Goal: Information Seeking & Learning: Learn about a topic

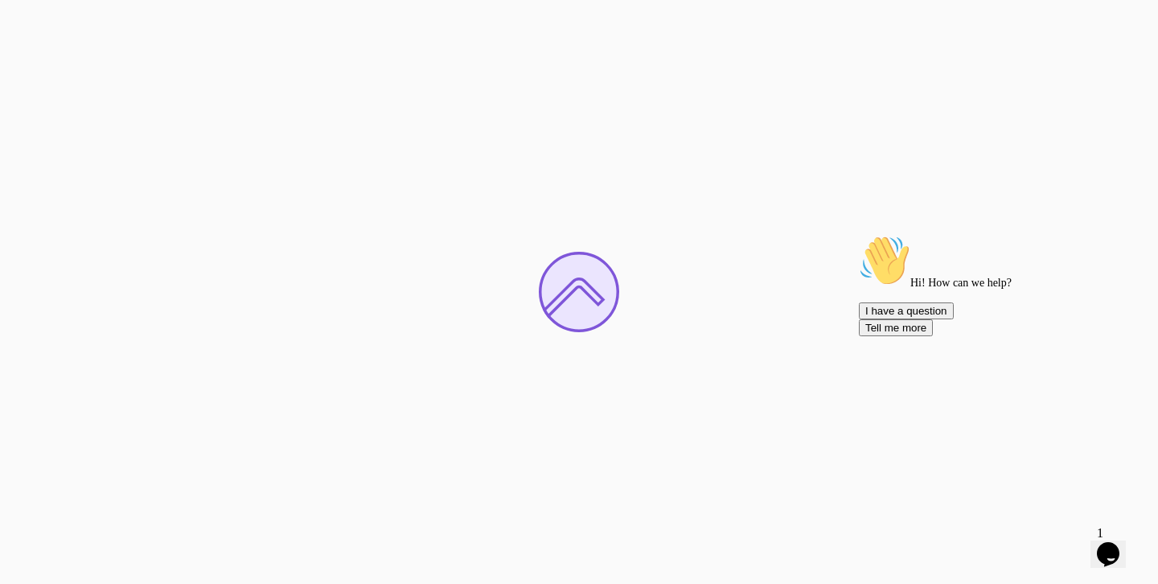
click at [1121, 548] on icon "Opens Chat This icon Opens the chat window." at bounding box center [1109, 554] width 26 height 26
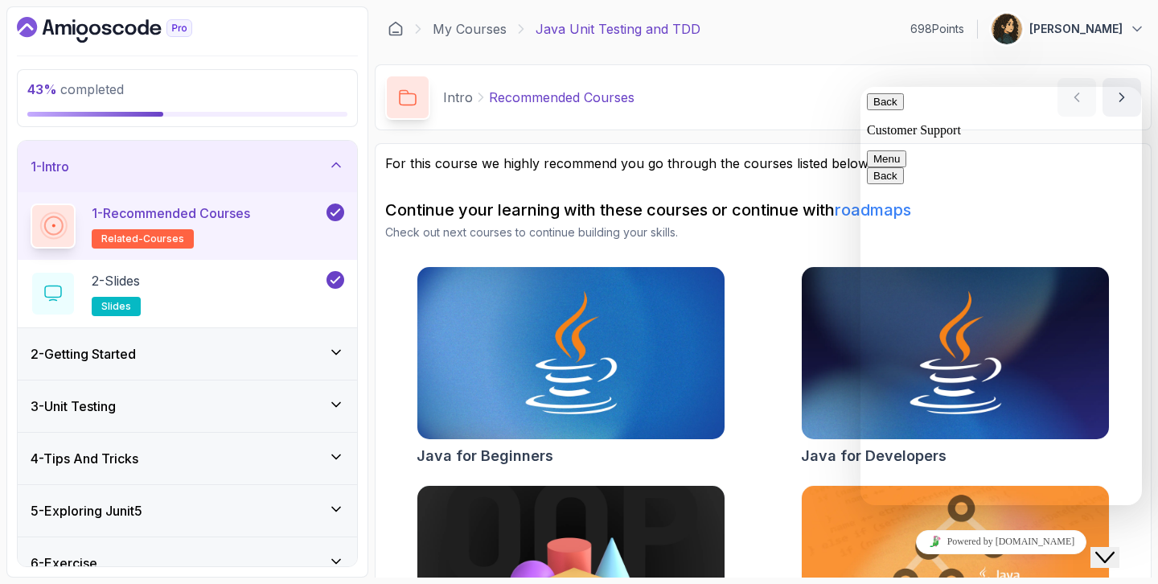
click at [907, 150] on button "Menu" at bounding box center [886, 158] width 39 height 17
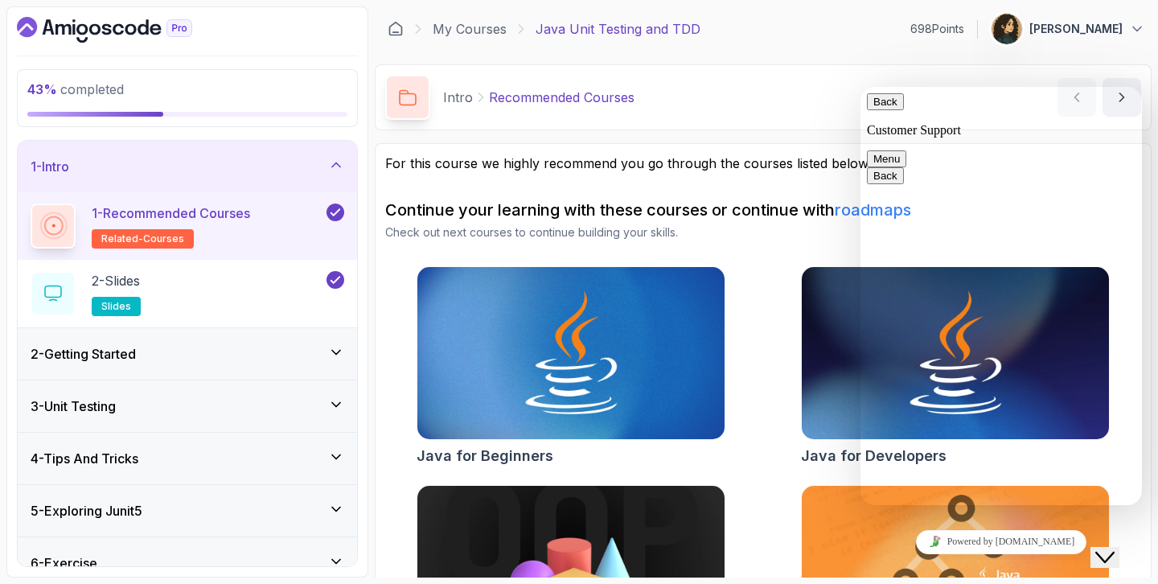
click at [894, 110] on button "Back" at bounding box center [885, 101] width 37 height 17
click at [1108, 547] on button "Close Chat This icon closes the chat window." at bounding box center [1105, 557] width 29 height 21
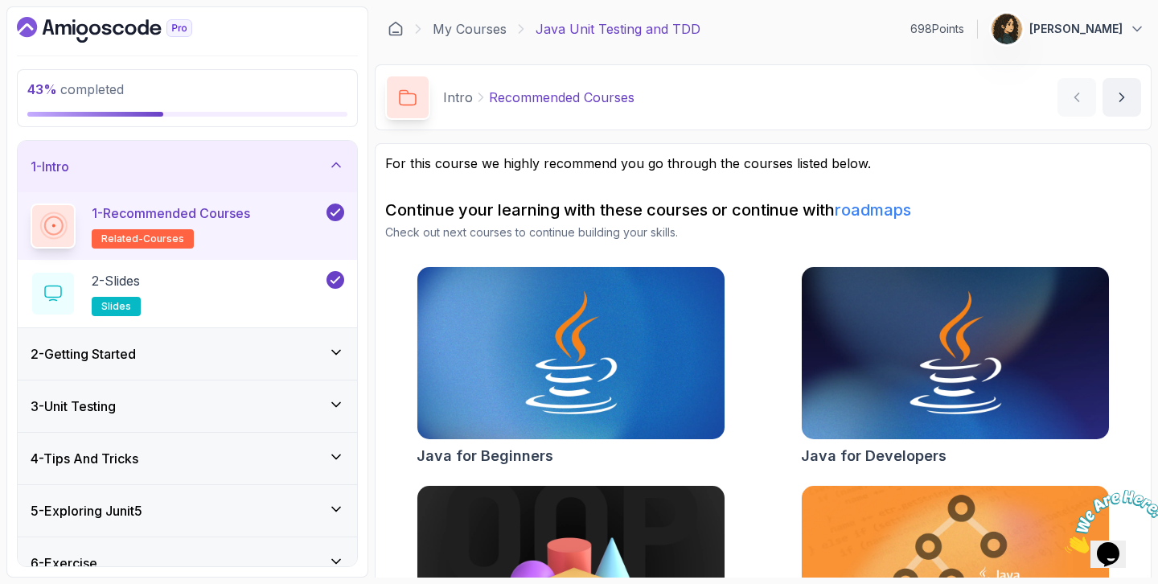
click at [1065, 542] on icon "Close" at bounding box center [1065, 549] width 0 height 14
click at [1112, 542] on icon "$i18n('chat', 'chat_widget')" at bounding box center [1108, 554] width 23 height 24
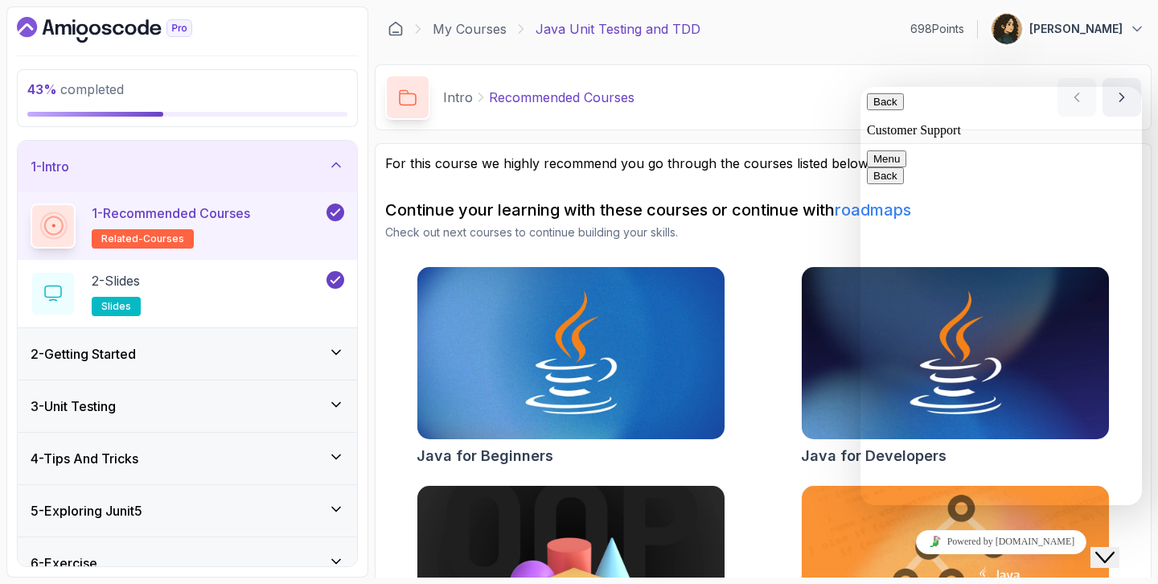
click at [907, 150] on button "Menu" at bounding box center [886, 158] width 39 height 17
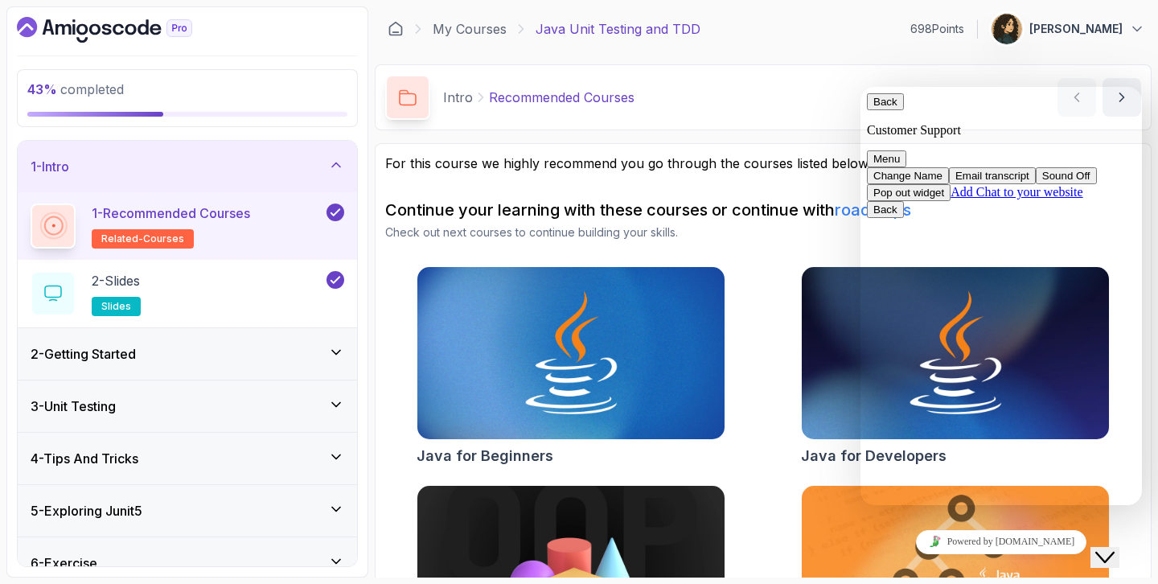
click at [907, 150] on button "Menu" at bounding box center [886, 158] width 39 height 17
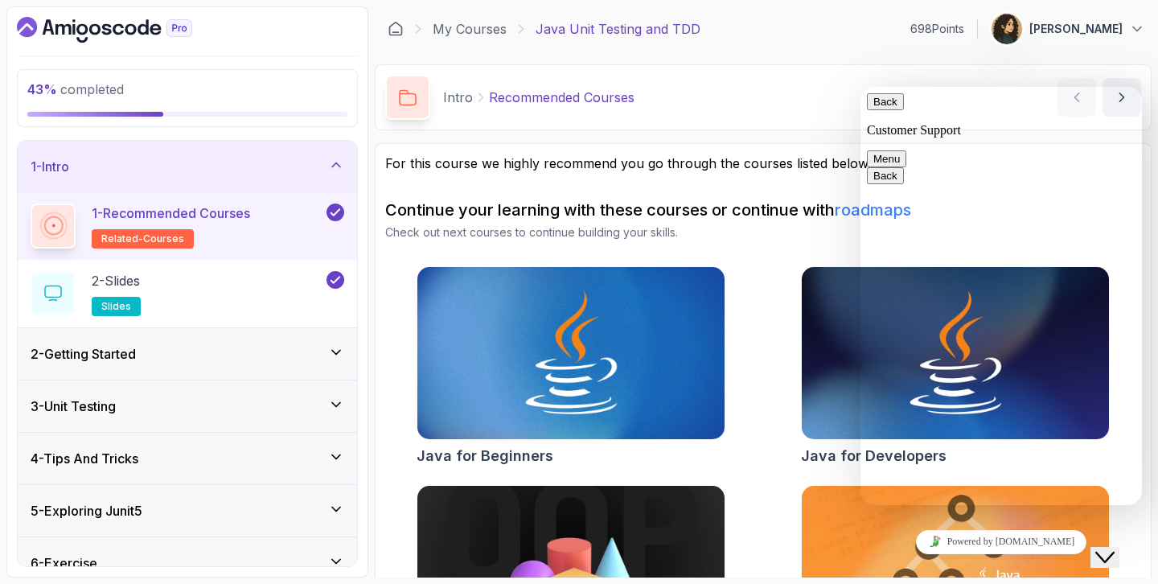
click at [907, 150] on button "Menu" at bounding box center [886, 158] width 39 height 17
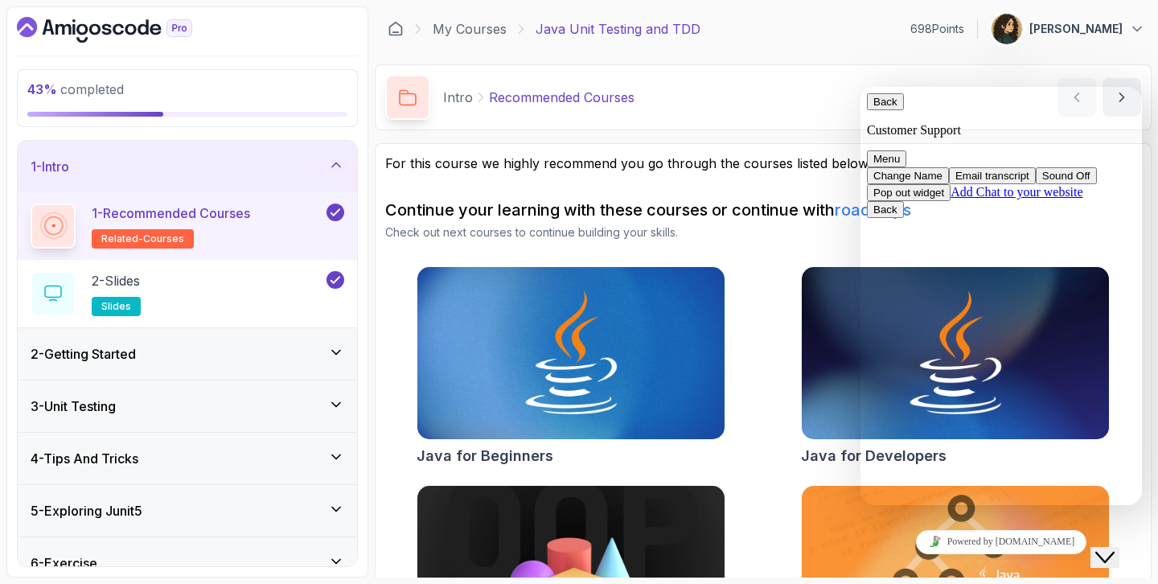
click at [1121, 66] on div "Intro Recommended Courses Recommended Courses by [PERSON_NAME]" at bounding box center [763, 97] width 777 height 66
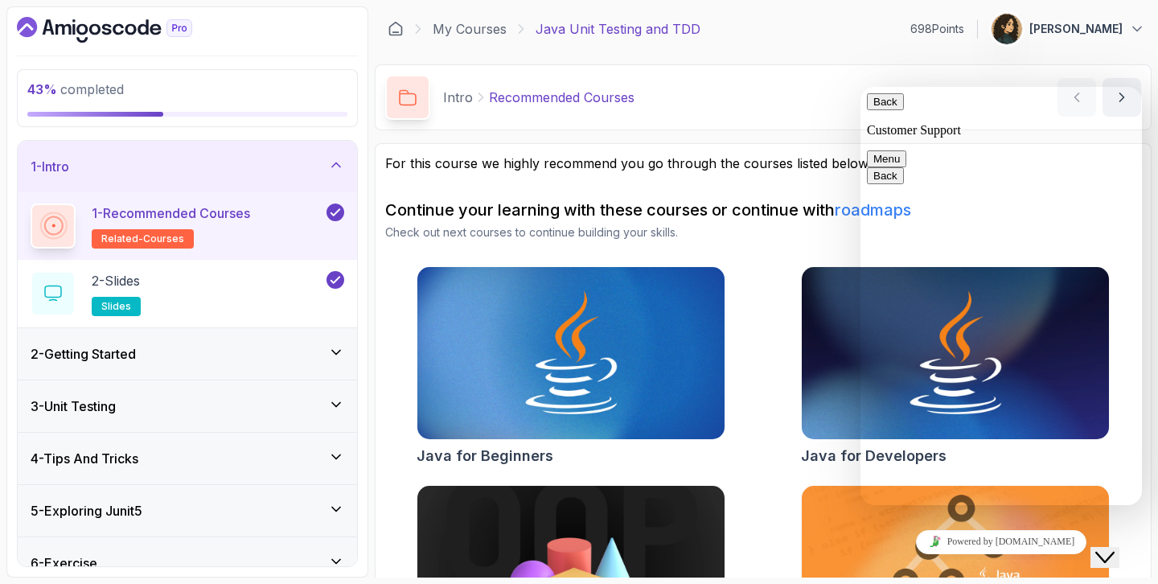
click at [885, 110] on button "Back" at bounding box center [885, 101] width 37 height 17
click at [1115, 548] on div "Close Chat This icon closes the chat window." at bounding box center [1105, 557] width 19 height 19
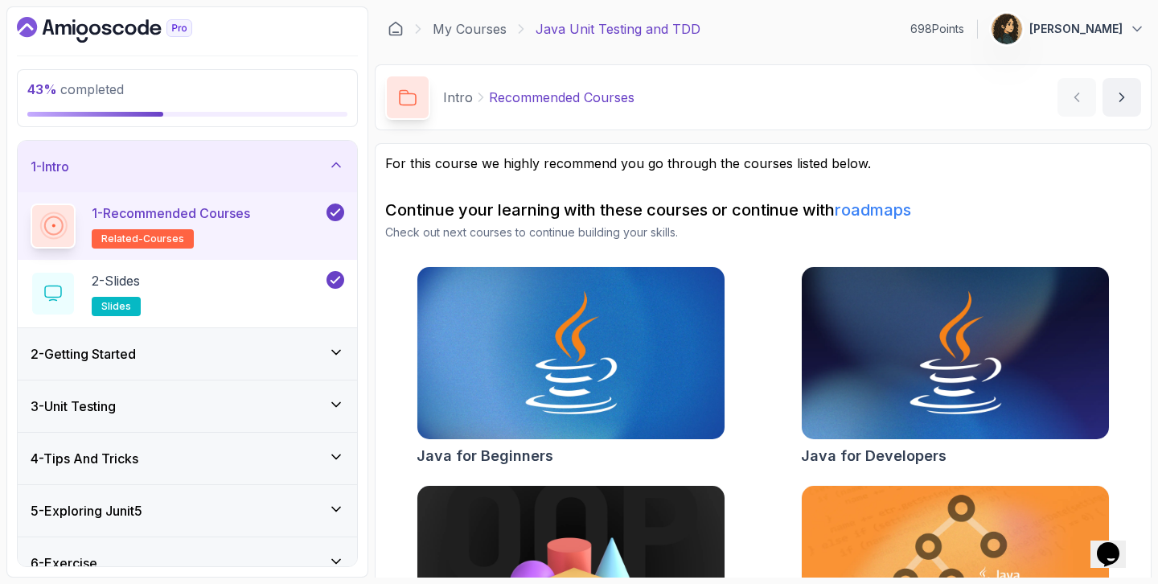
click at [273, 174] on div "1 - Intro" at bounding box center [188, 166] width 314 height 19
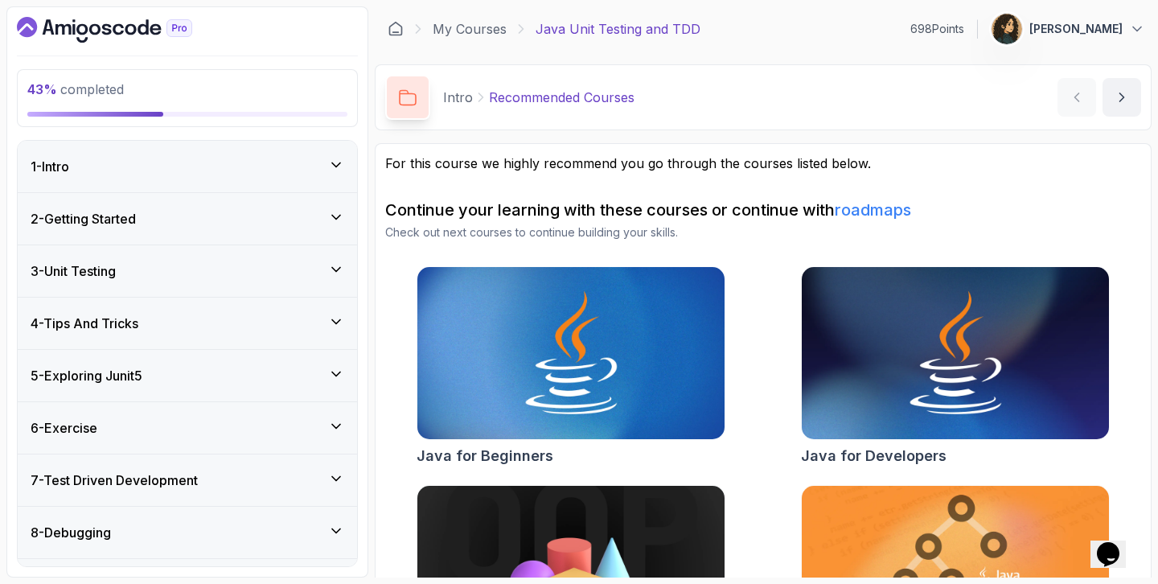
click at [157, 422] on div "6 - Exercise" at bounding box center [188, 427] width 314 height 19
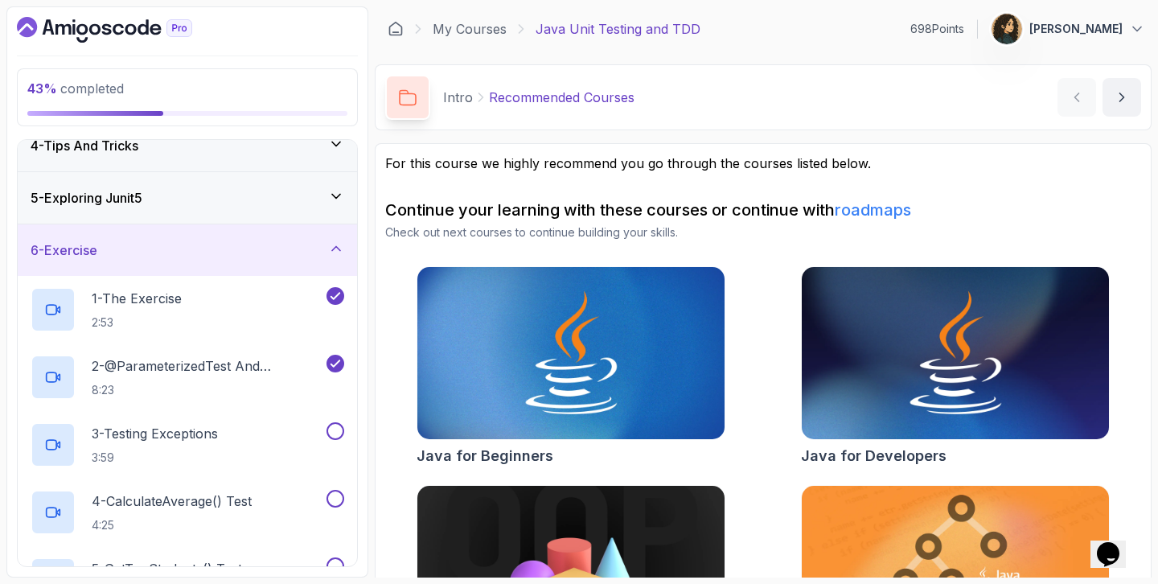
scroll to position [179, 0]
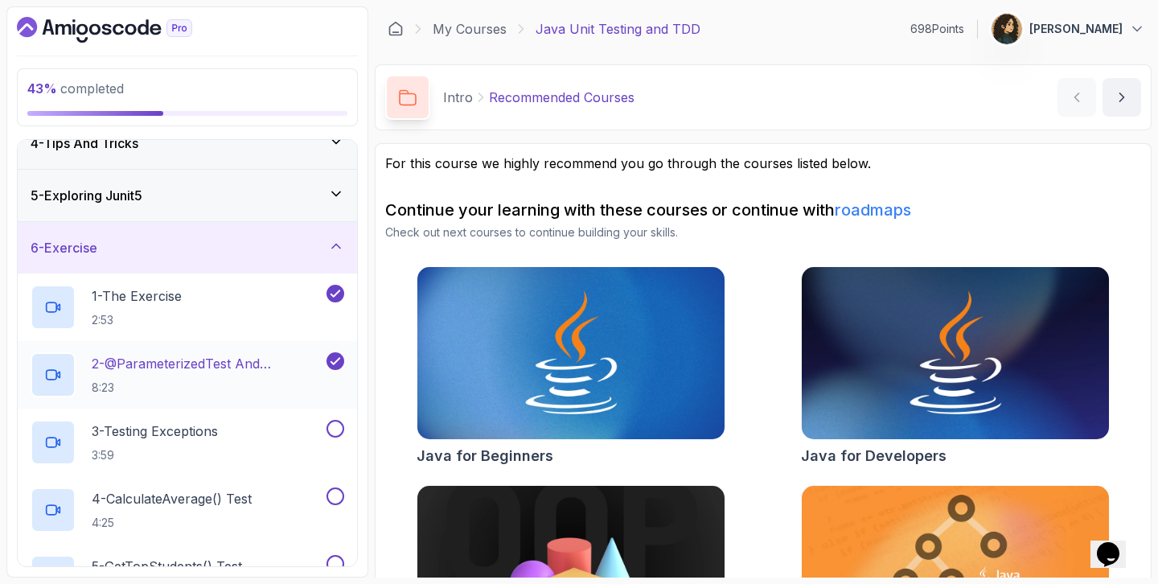
click at [238, 374] on h2 "2 - @ParameterizedTest and @CsvSource 8:23" at bounding box center [208, 375] width 232 height 42
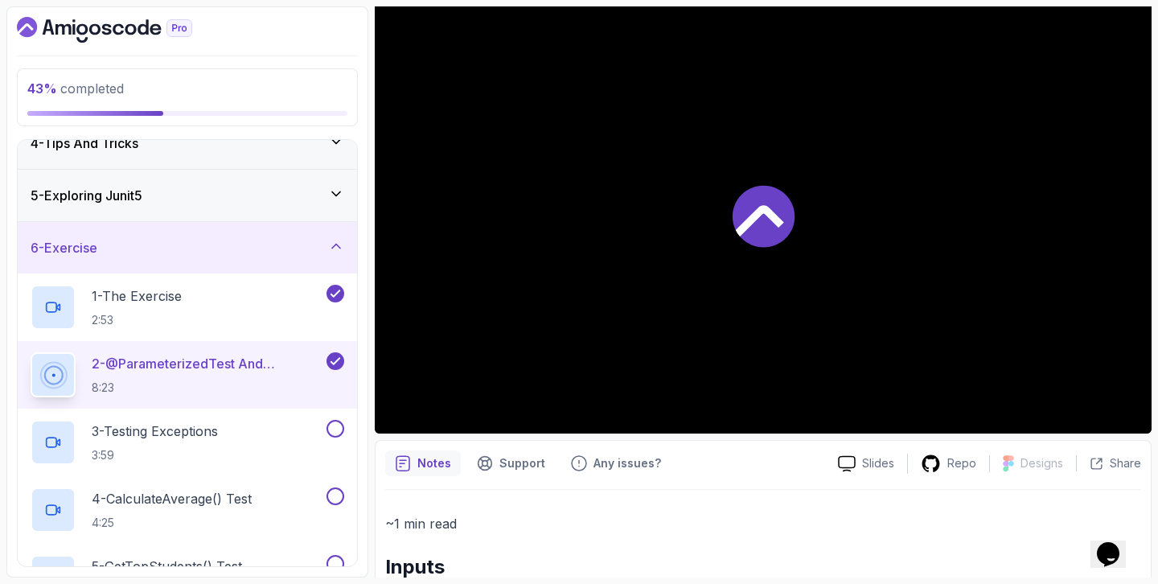
scroll to position [178, 0]
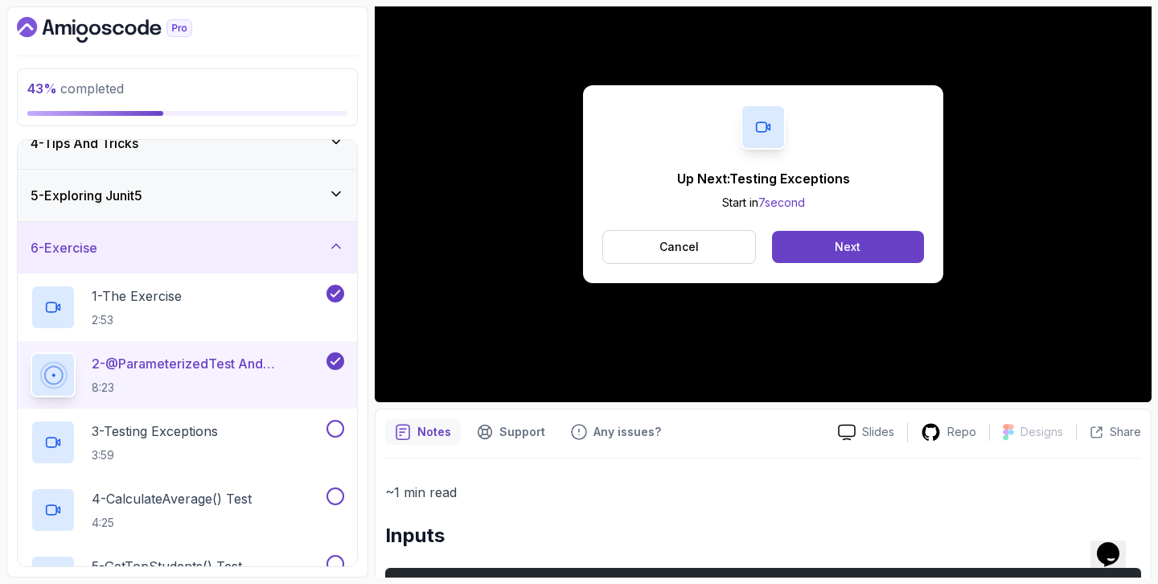
click at [820, 223] on div "Up Next: Testing Exceptions Start in 7 second Cancel Next" at bounding box center [763, 184] width 360 height 198
click at [824, 242] on button "Next" at bounding box center [848, 247] width 152 height 32
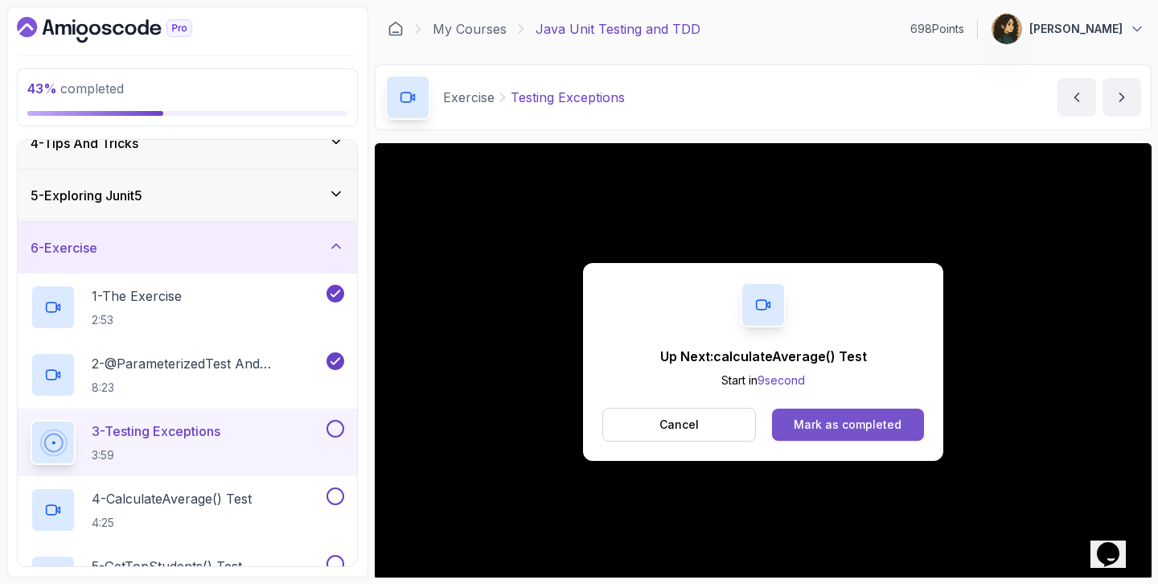
click at [841, 415] on button "Mark as completed" at bounding box center [848, 425] width 152 height 32
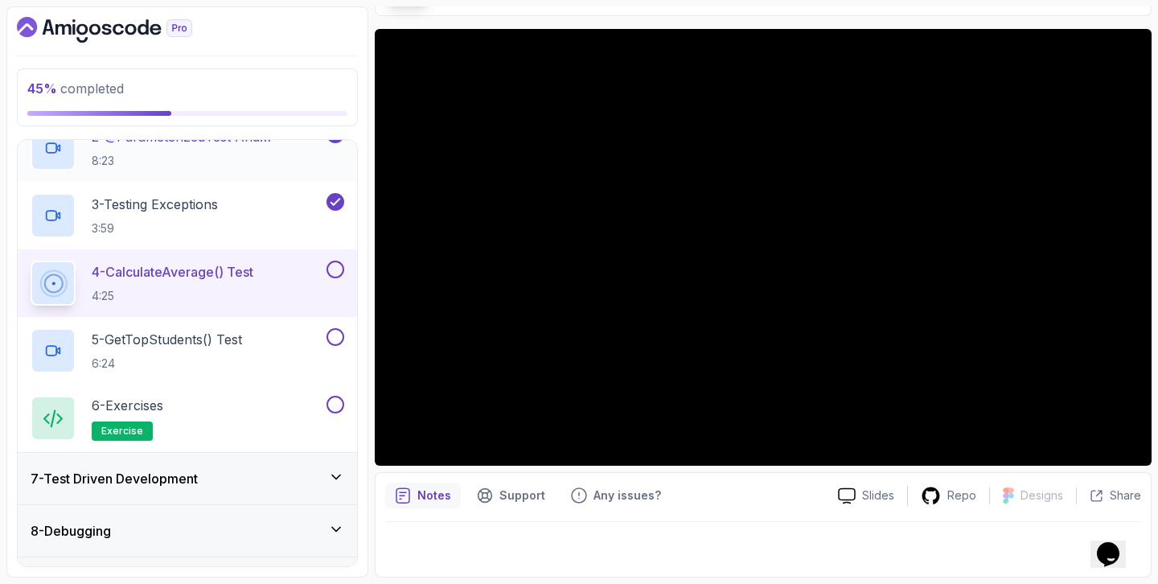
scroll to position [501, 0]
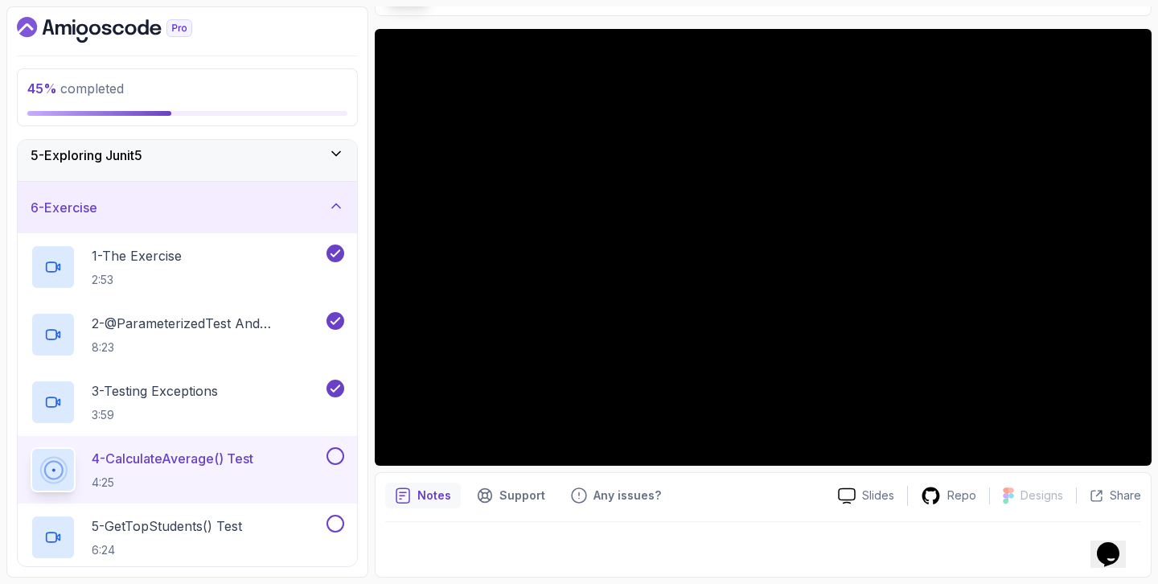
click at [218, 208] on div "6 - Exercise" at bounding box center [188, 207] width 314 height 19
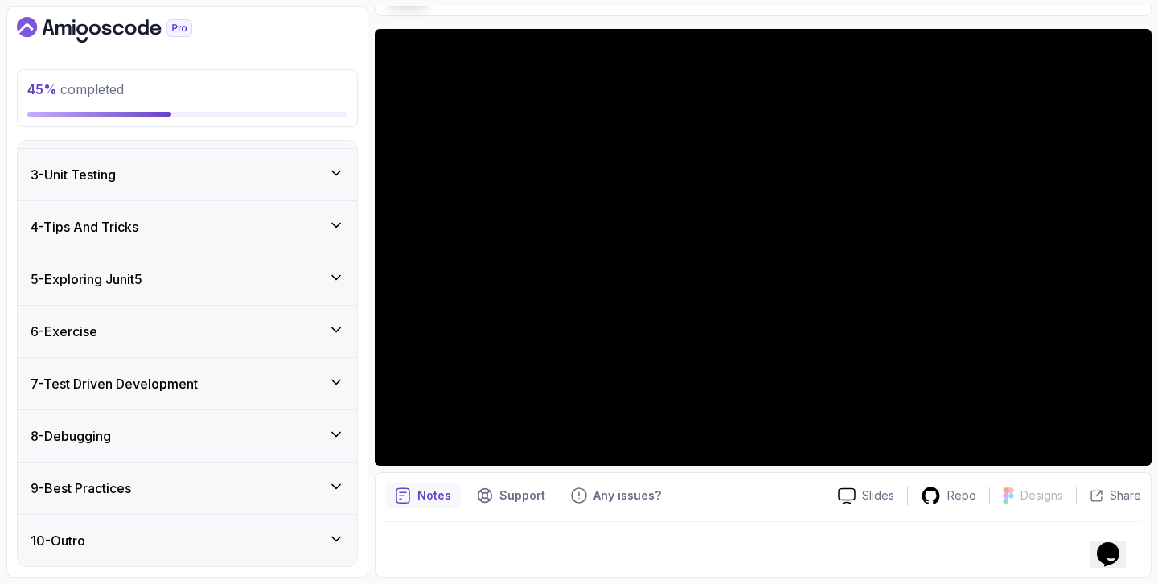
scroll to position [97, 0]
click at [127, 387] on h3 "7 - Test Driven Development" at bounding box center [114, 383] width 167 height 19
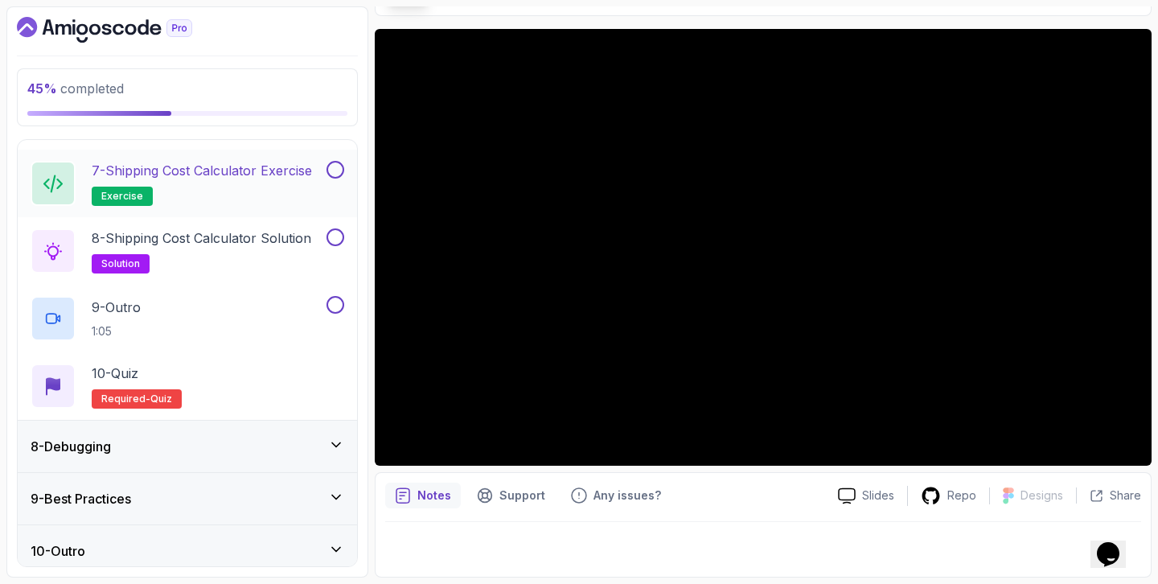
scroll to position [771, 0]
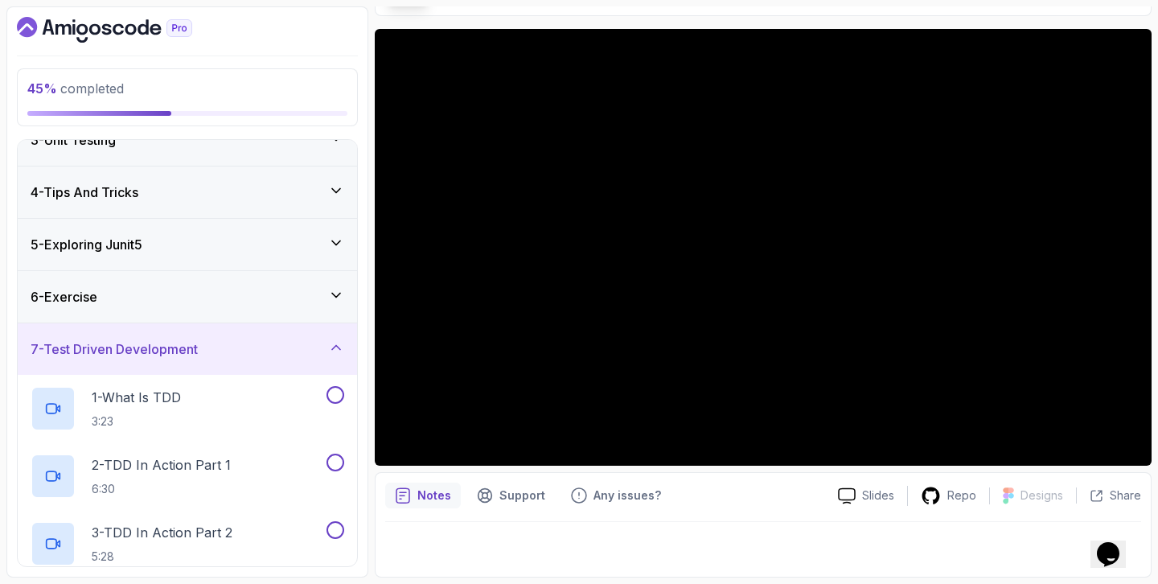
click at [146, 339] on h3 "7 - Test Driven Development" at bounding box center [114, 348] width 167 height 19
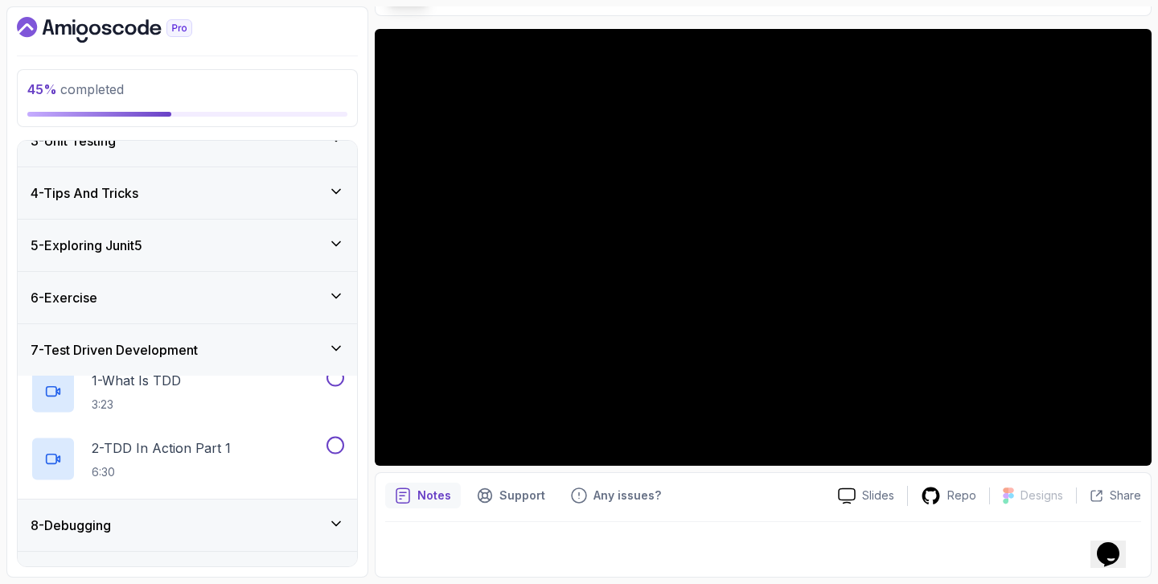
scroll to position [97, 0]
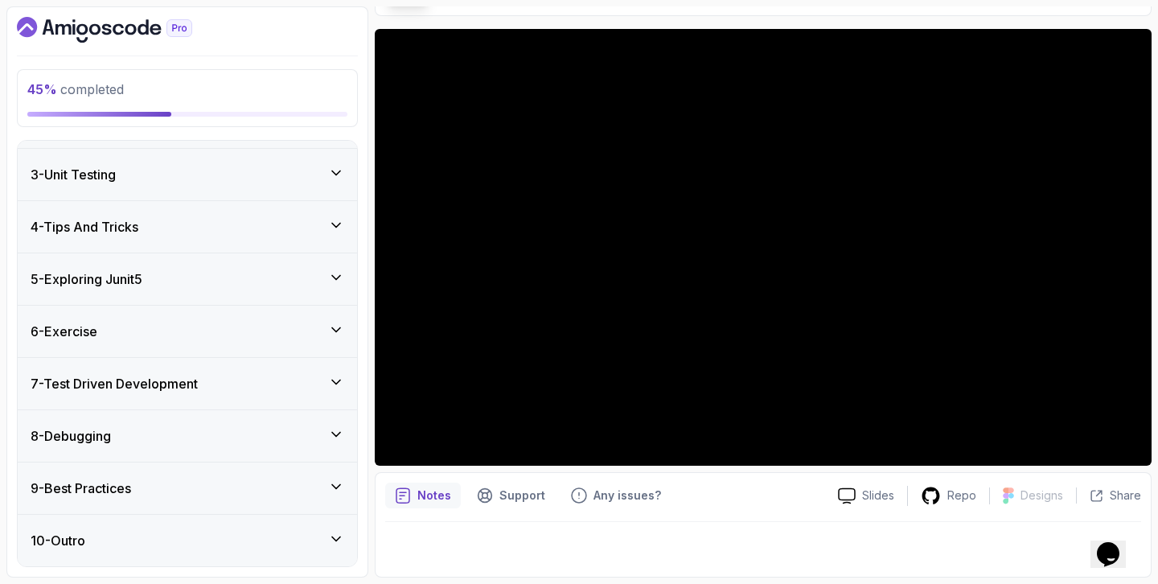
click at [131, 429] on div "8 - Debugging" at bounding box center [188, 435] width 314 height 19
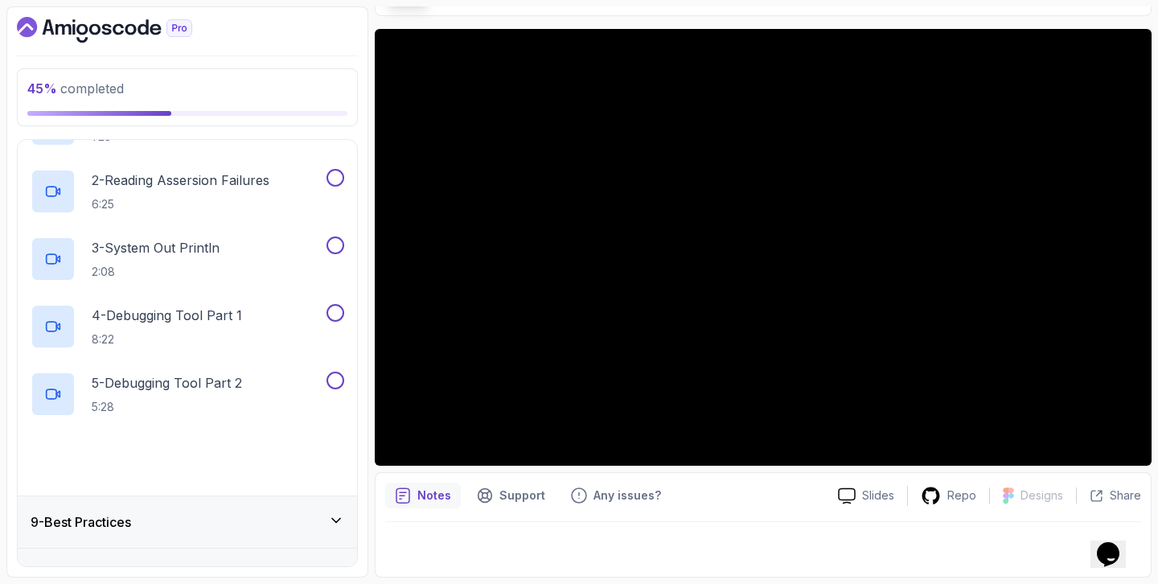
scroll to position [501, 0]
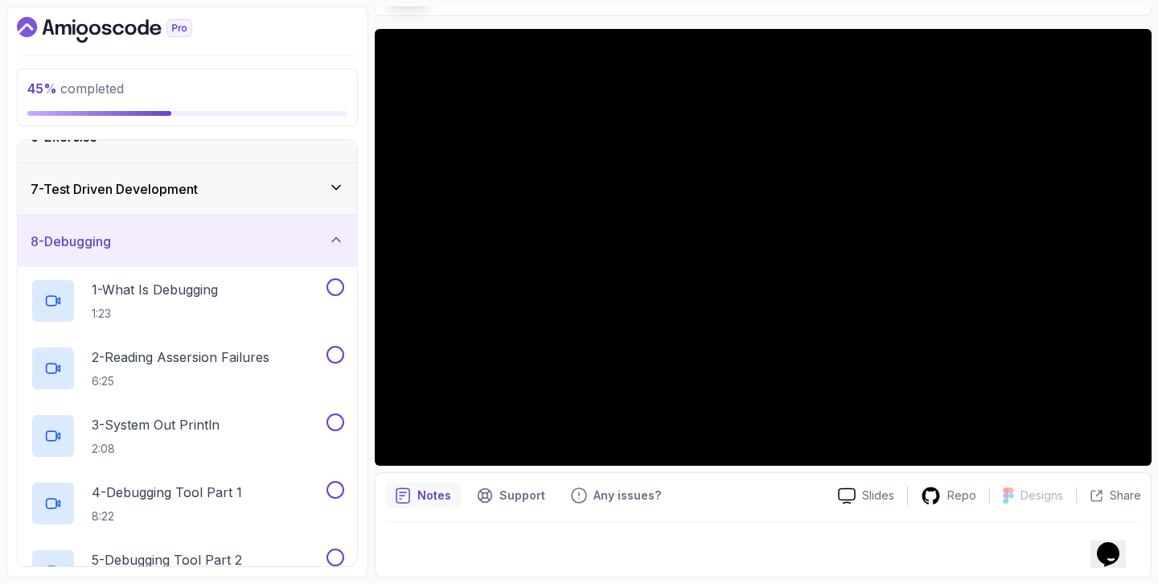
click at [158, 250] on div "8 - Debugging" at bounding box center [188, 241] width 314 height 19
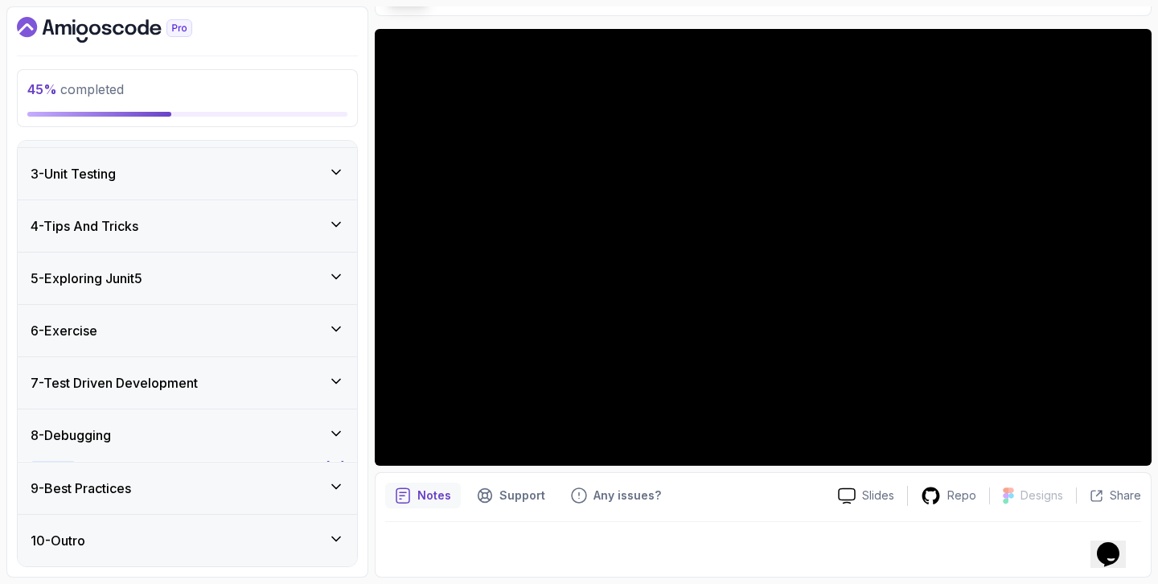
scroll to position [97, 0]
click at [97, 489] on h3 "9 - Best Practices" at bounding box center [81, 488] width 101 height 19
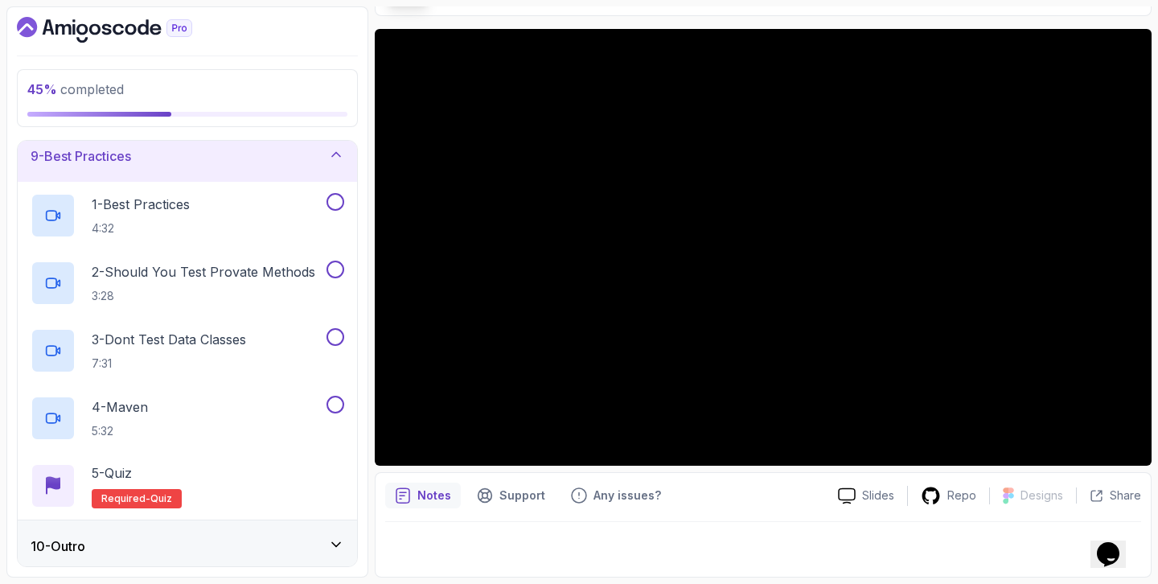
scroll to position [434, 0]
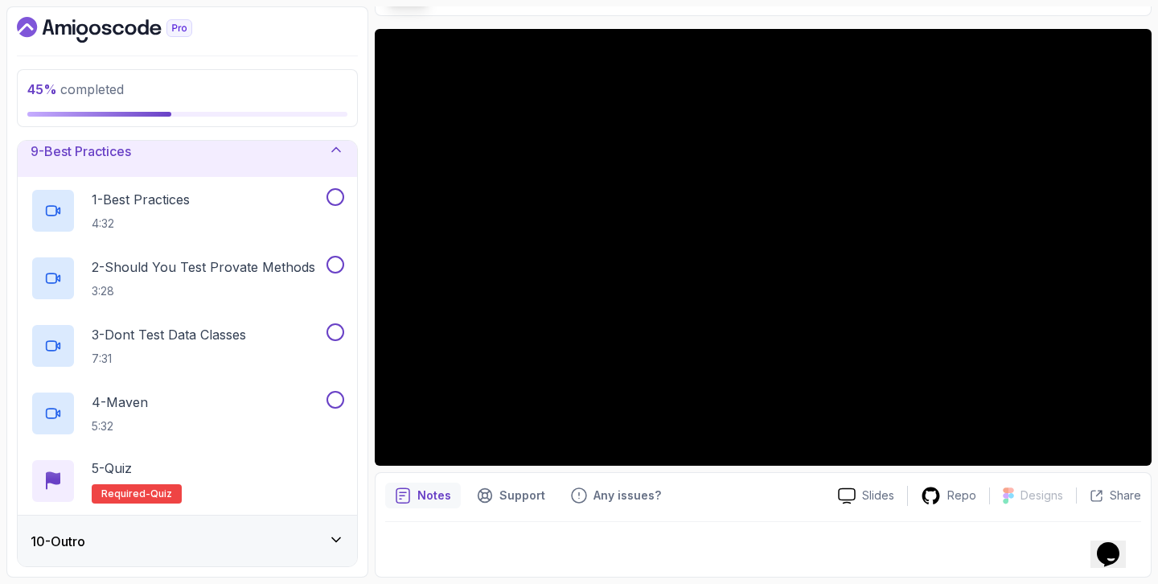
click at [200, 159] on div "9 - Best Practices" at bounding box center [188, 151] width 314 height 19
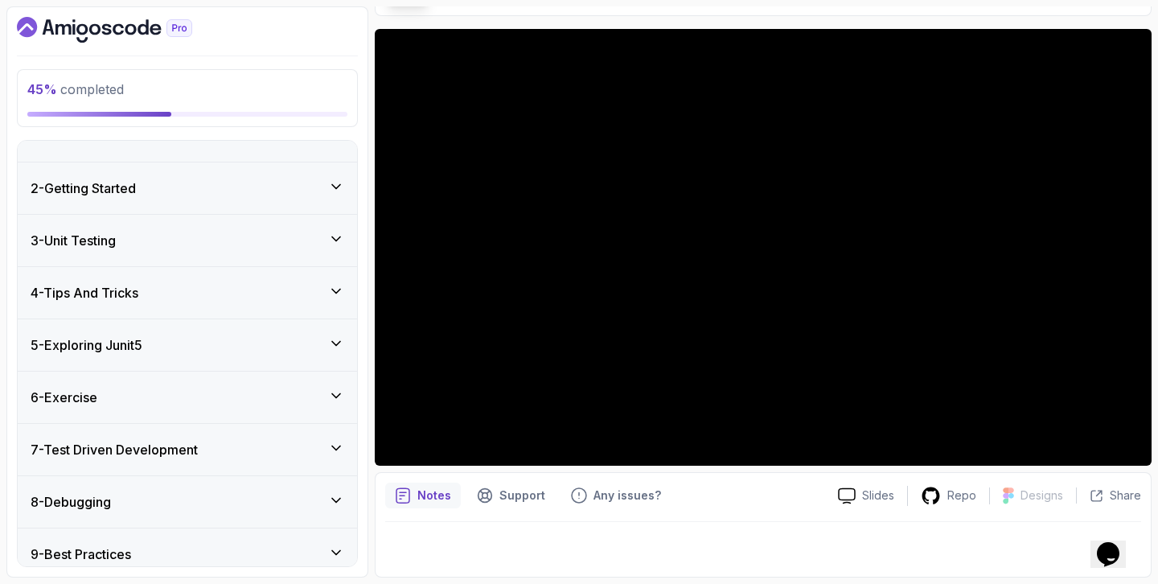
scroll to position [0, 0]
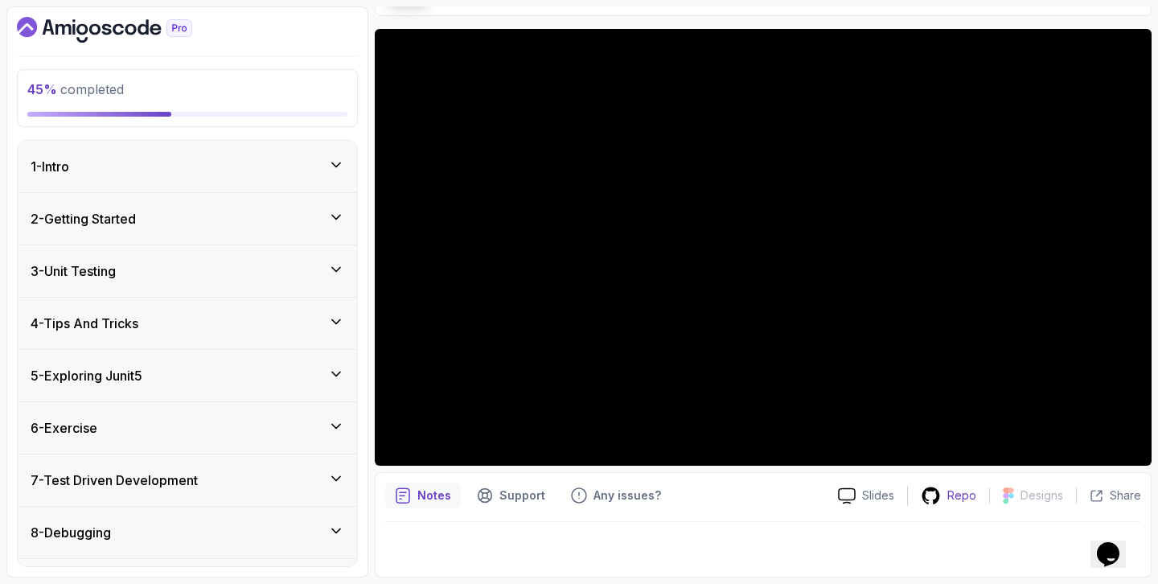
click at [956, 500] on p "Repo" at bounding box center [962, 495] width 29 height 16
click at [199, 430] on div "6 - Exercise" at bounding box center [188, 427] width 314 height 19
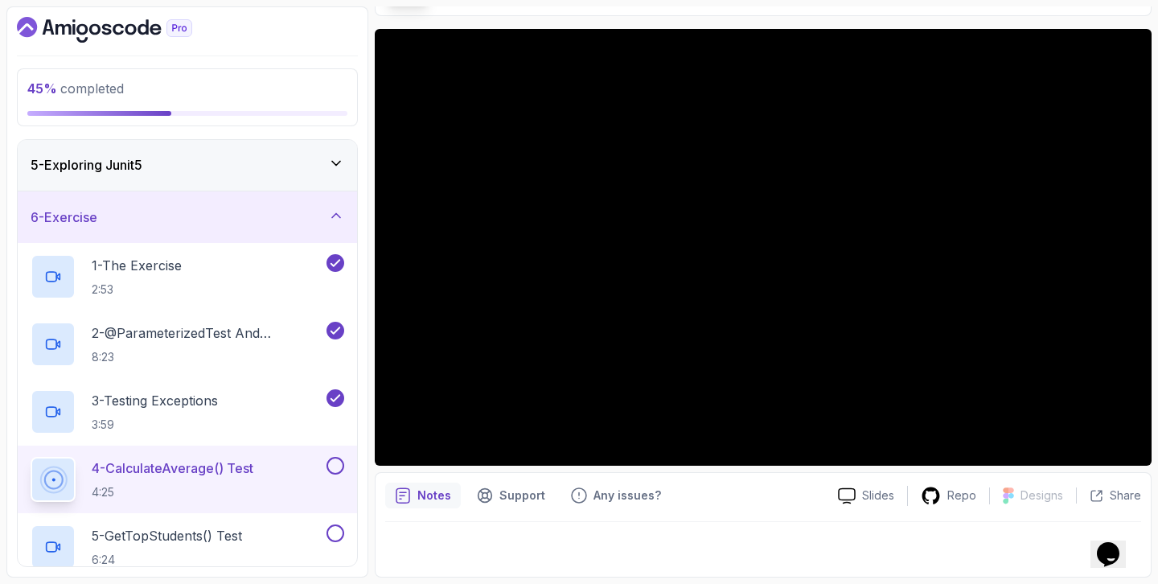
scroll to position [212, 0]
